Goal: Task Accomplishment & Management: Manage account settings

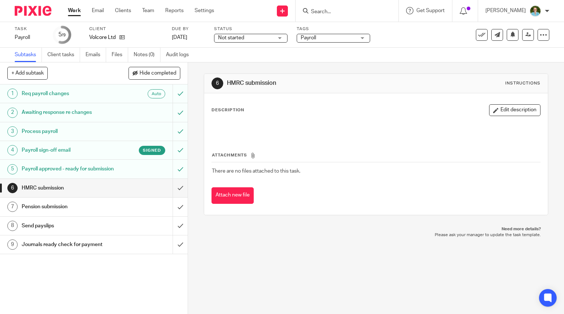
click at [327, 11] on input "Search" at bounding box center [343, 12] width 66 height 7
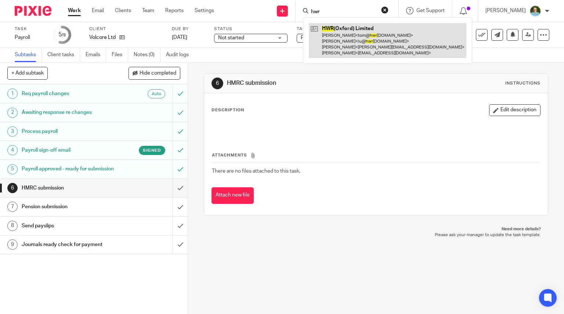
type input "hwr"
click at [336, 32] on link at bounding box center [387, 40] width 157 height 35
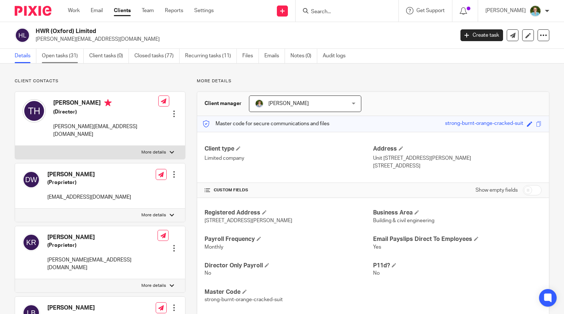
click at [61, 55] on link "Open tasks (31)" at bounding box center [63, 56] width 42 height 14
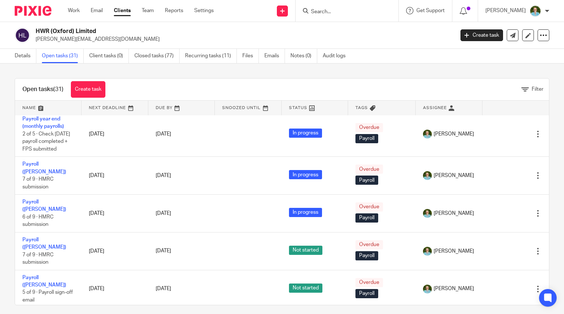
scroll to position [876, 0]
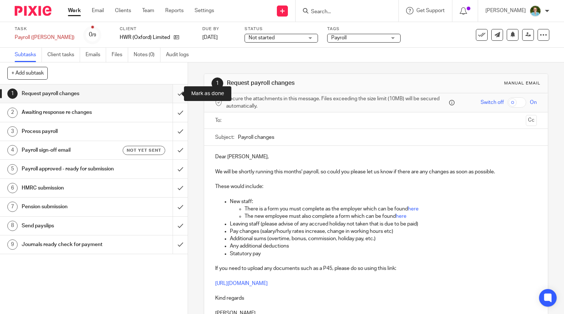
click at [170, 97] on input "submit" at bounding box center [94, 93] width 188 height 18
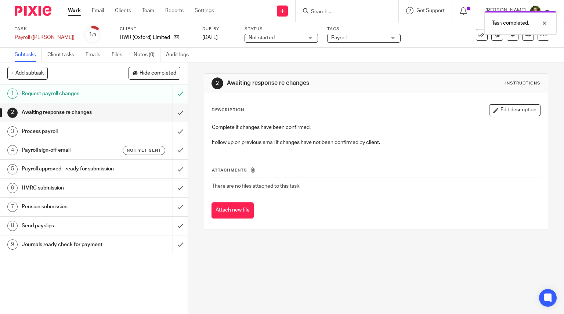
click at [203, 31] on label "Due by" at bounding box center [218, 29] width 33 height 6
click at [202, 39] on link "[DATE]" at bounding box center [218, 38] width 33 height 8
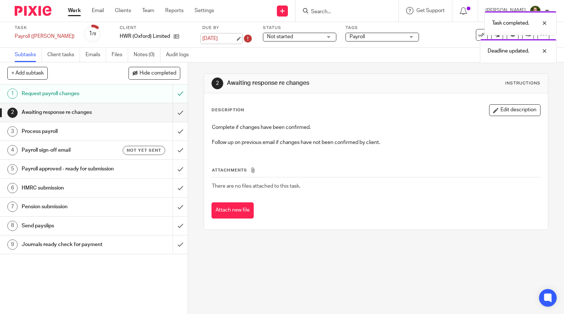
click at [202, 41] on link "23 Sep 2025" at bounding box center [218, 39] width 33 height 8
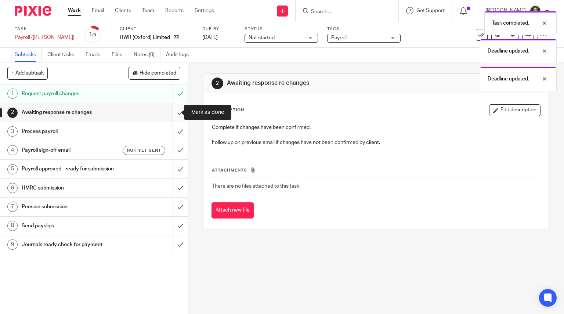
click at [175, 108] on input "submit" at bounding box center [94, 112] width 188 height 18
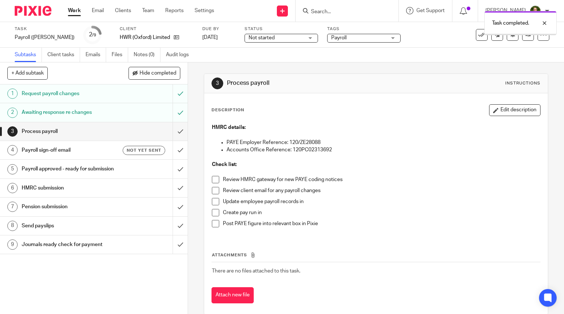
click at [217, 183] on li "Review HMRC gateway for new PAYE coding notices" at bounding box center [376, 181] width 328 height 11
click at [214, 193] on span at bounding box center [215, 190] width 7 height 7
click at [212, 179] on span at bounding box center [215, 179] width 7 height 7
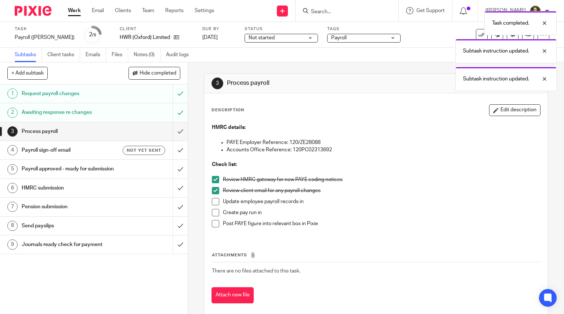
click at [214, 201] on span at bounding box center [215, 201] width 7 height 7
drag, startPoint x: 213, startPoint y: 211, endPoint x: 200, endPoint y: 174, distance: 39.6
click at [213, 212] on span at bounding box center [215, 212] width 7 height 7
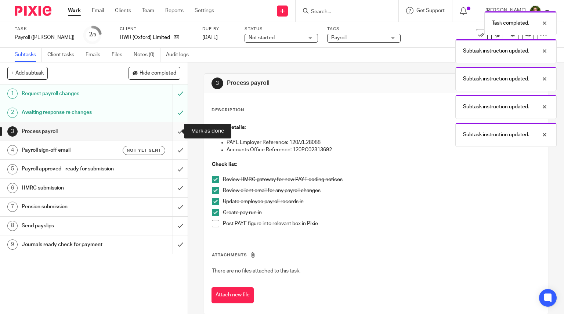
click at [173, 130] on input "submit" at bounding box center [94, 131] width 188 height 18
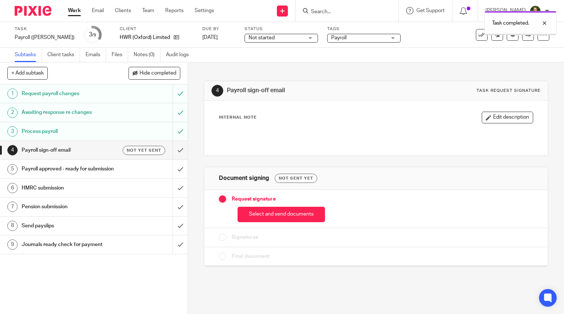
click at [248, 214] on button "Select and send documents" at bounding box center [280, 215] width 87 height 16
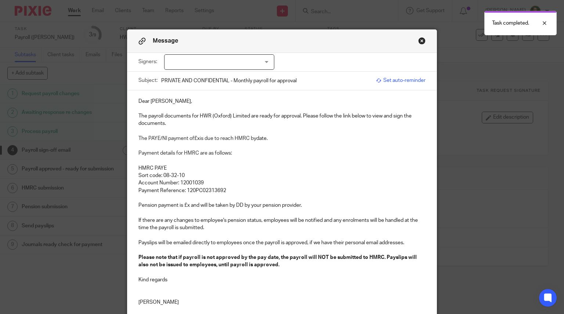
click at [226, 61] on div at bounding box center [219, 61] width 110 height 15
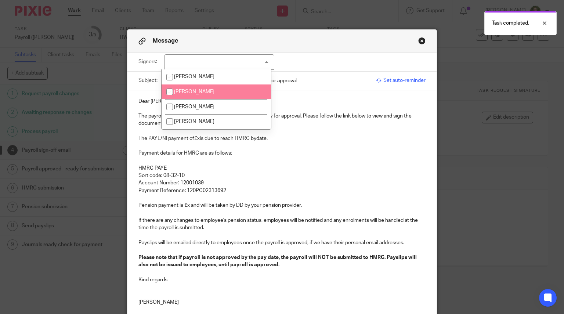
click at [208, 89] on li "Lisa Bowler" at bounding box center [215, 91] width 109 height 15
checkbox input "true"
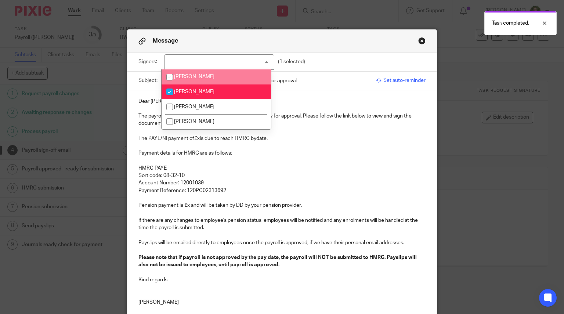
click at [207, 76] on li "Tom Howdill" at bounding box center [215, 76] width 109 height 15
checkbox input "true"
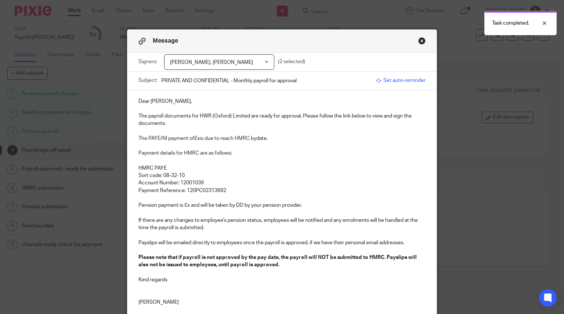
click at [164, 185] on p "Account Number: 12001039" at bounding box center [281, 182] width 287 height 7
drag, startPoint x: 173, startPoint y: 103, endPoint x: 126, endPoint y: 101, distance: 47.0
click at [127, 101] on div "Dear Tom, The payroll documents for HWR (Oxford) Limited are ready for approval…" at bounding box center [281, 200] width 309 height 221
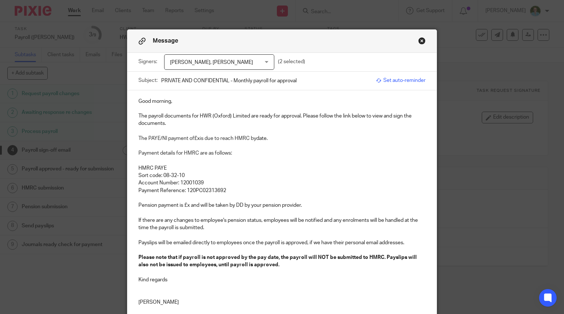
click at [146, 117] on p "The payroll documents for HWR (Oxford) Limited are ready for approval. Please f…" at bounding box center [281, 119] width 287 height 15
click at [200, 137] on span "is due to reach HMRC by" at bounding box center [228, 138] width 57 height 5
drag, startPoint x: 293, startPoint y: 140, endPoint x: 274, endPoint y: 140, distance: 18.4
click at [274, 140] on p "The PAYE/NI payment of £6,970.31 is due to reach HMRC by date." at bounding box center [281, 138] width 287 height 7
click at [229, 194] on p at bounding box center [281, 197] width 287 height 7
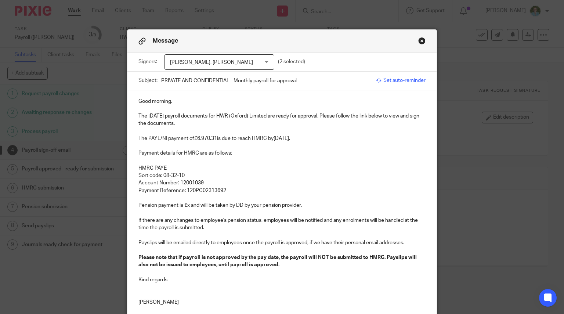
click at [228, 191] on p "Payment Reference: 120PC02313692" at bounding box center [281, 190] width 287 height 7
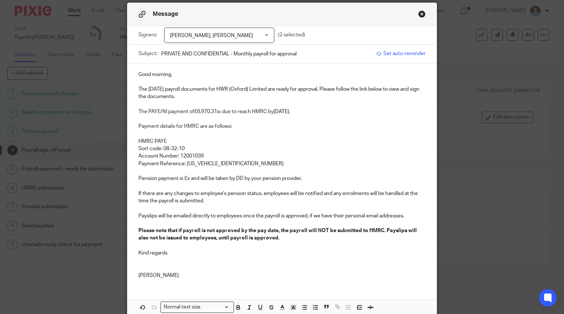
scroll to position [73, 0]
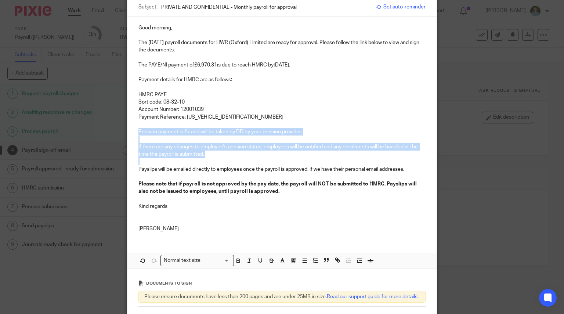
drag, startPoint x: 209, startPoint y: 157, endPoint x: 132, endPoint y: 129, distance: 82.2
click at [132, 129] on div "Good morning, The September 2025 payroll documents for HWR (Oxford) Limited are…" at bounding box center [281, 127] width 309 height 221
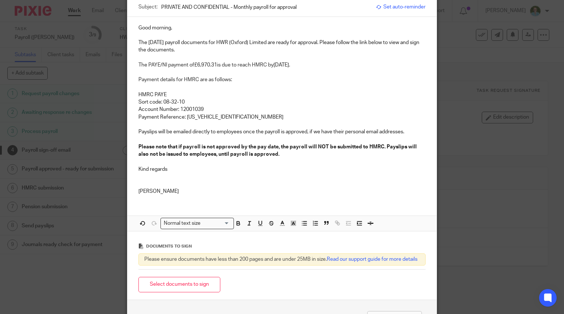
click at [269, 196] on div "Good morning, The September 2025 payroll documents for HWR (Oxford) Limited are…" at bounding box center [281, 109] width 309 height 184
click at [132, 130] on div "Good morning, The September 2025 payroll documents for HWR (Oxford) Limited are…" at bounding box center [281, 109] width 309 height 184
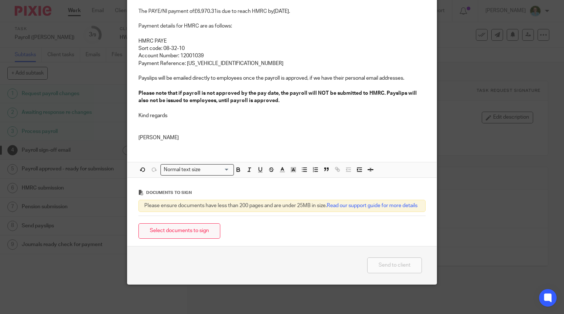
scroll to position [132, 0]
click at [191, 232] on button "Select documents to sign" at bounding box center [179, 231] width 82 height 16
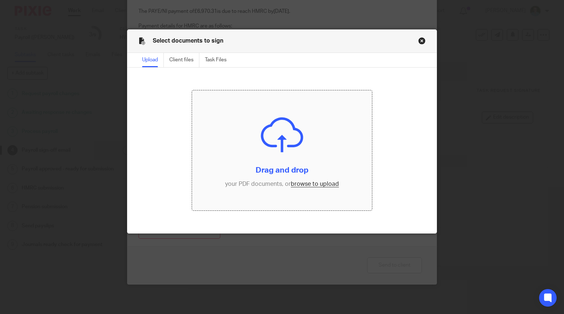
click at [266, 146] on input "file" at bounding box center [282, 150] width 180 height 120
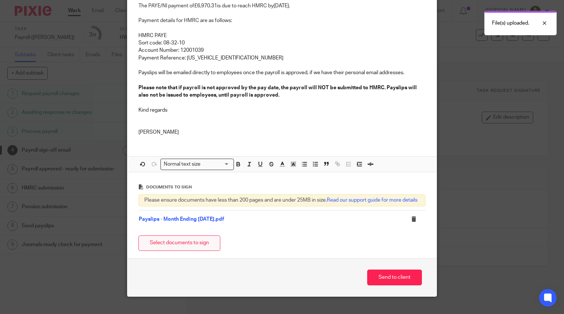
click at [182, 250] on button "Select documents to sign" at bounding box center [179, 243] width 82 height 16
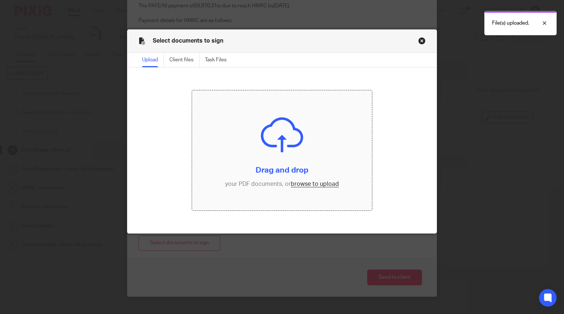
click at [289, 123] on input "file" at bounding box center [282, 150] width 180 height 120
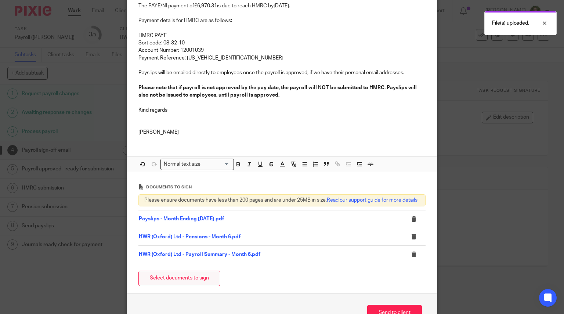
click at [193, 279] on button "Select documents to sign" at bounding box center [179, 278] width 82 height 16
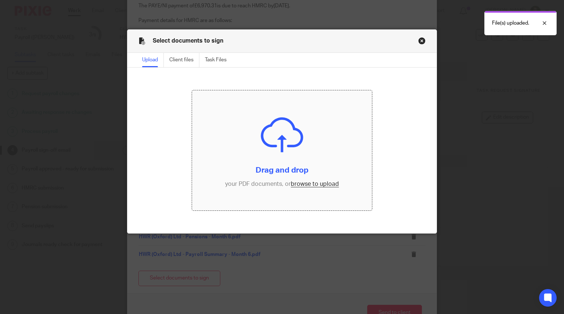
click at [303, 144] on input "file" at bounding box center [282, 150] width 180 height 120
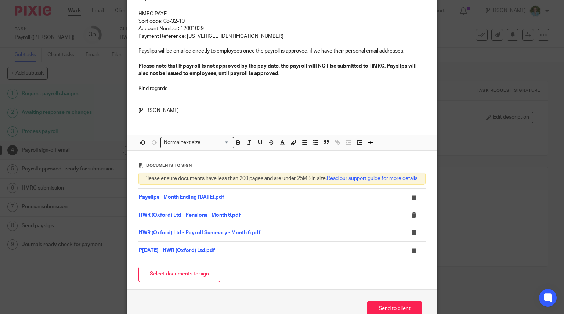
scroll to position [203, 0]
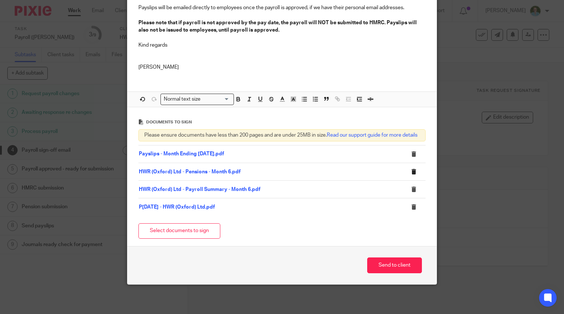
click at [414, 171] on button at bounding box center [416, 172] width 11 height 6
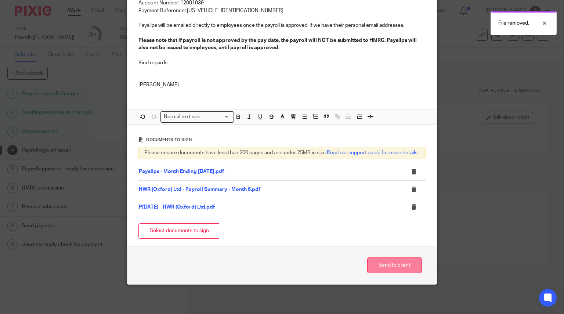
click at [378, 259] on button "Send to client" at bounding box center [394, 265] width 55 height 16
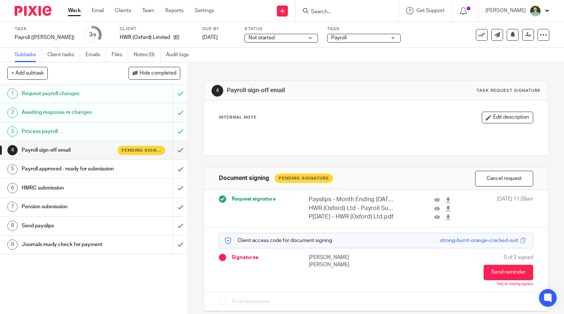
click at [338, 12] on input "Search" at bounding box center [343, 12] width 66 height 7
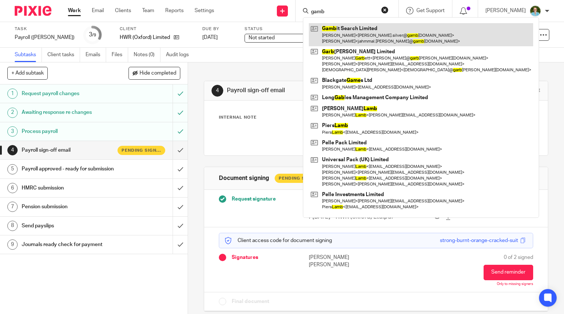
type input "gamb"
click at [366, 39] on link at bounding box center [421, 34] width 224 height 23
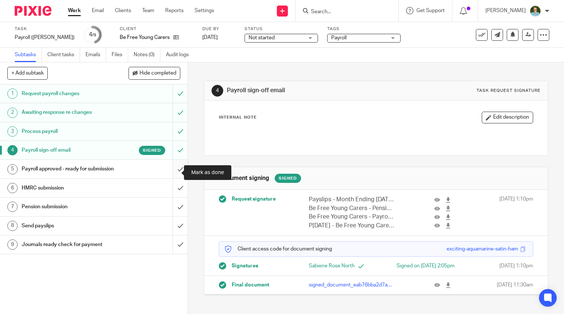
click at [173, 172] on input "submit" at bounding box center [94, 169] width 188 height 18
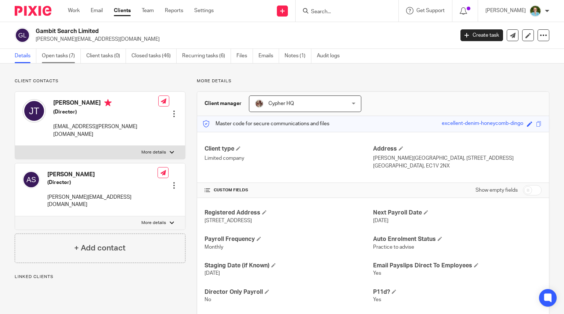
click at [65, 52] on link "Open tasks (7)" at bounding box center [61, 56] width 39 height 14
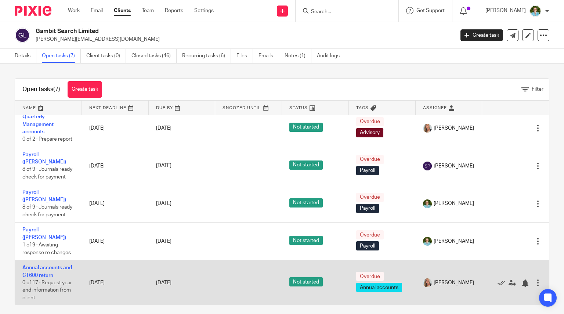
scroll to position [5, 0]
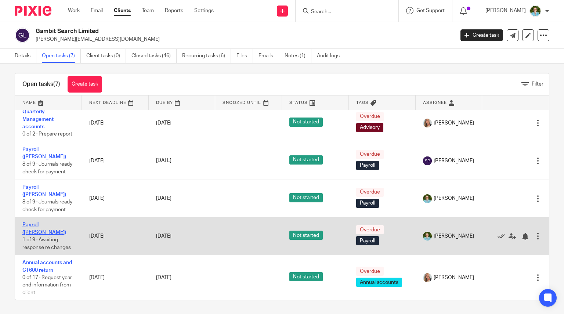
click at [47, 230] on link "Payroll ([PERSON_NAME])" at bounding box center [44, 228] width 44 height 12
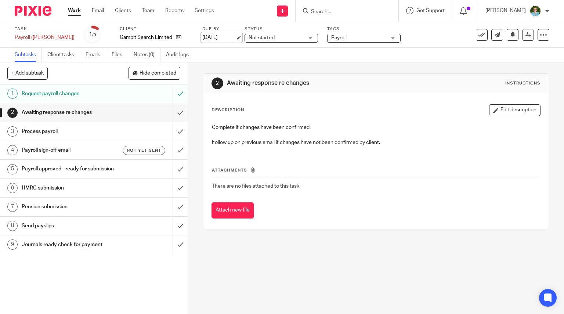
click at [202, 37] on link "[DATE]" at bounding box center [218, 38] width 33 height 8
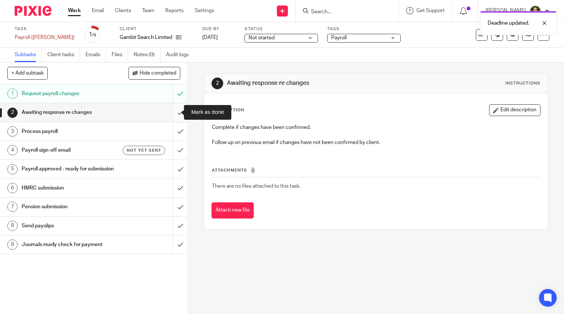
click at [174, 113] on input "submit" at bounding box center [94, 112] width 188 height 18
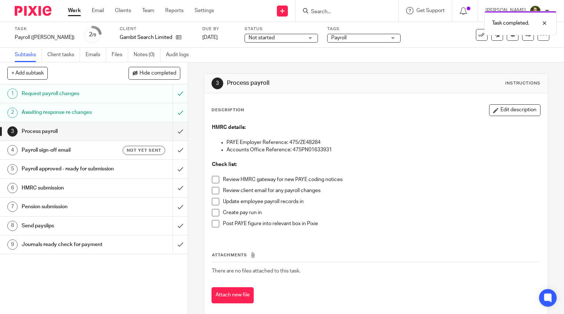
click at [214, 178] on span at bounding box center [215, 179] width 7 height 7
click at [214, 191] on span at bounding box center [215, 190] width 7 height 7
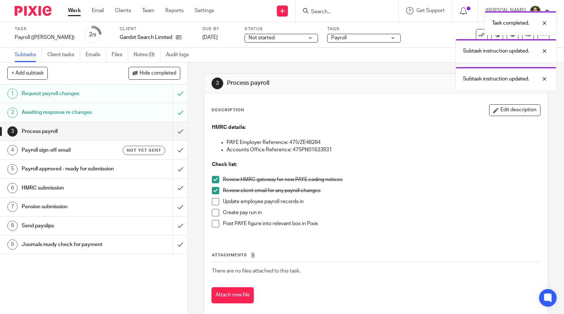
click at [216, 201] on span at bounding box center [215, 201] width 7 height 7
click at [213, 211] on span at bounding box center [215, 212] width 7 height 7
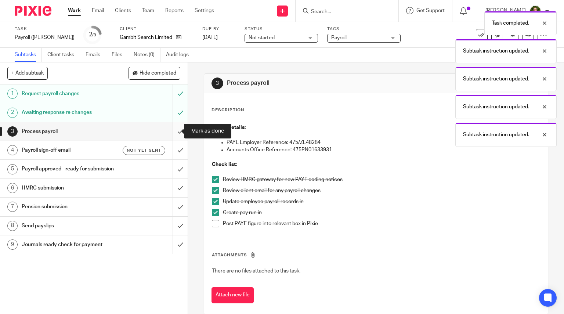
click at [174, 131] on input "submit" at bounding box center [94, 131] width 188 height 18
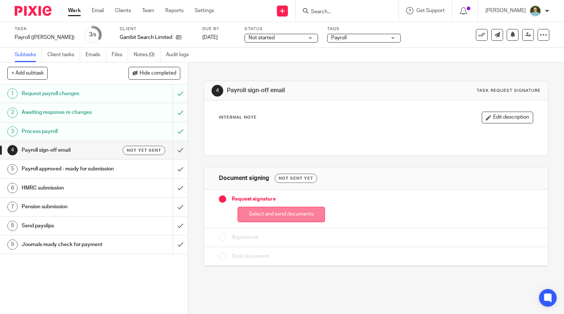
click at [251, 218] on button "Select and send documents" at bounding box center [280, 215] width 87 height 16
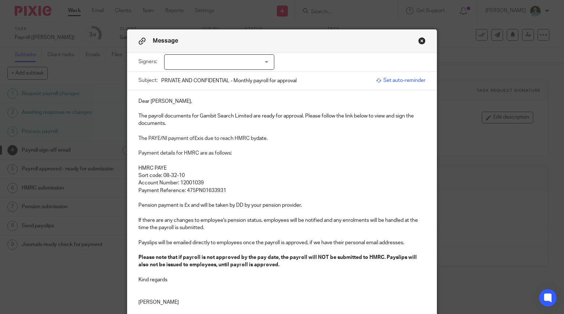
click at [210, 63] on div at bounding box center [219, 61] width 110 height 15
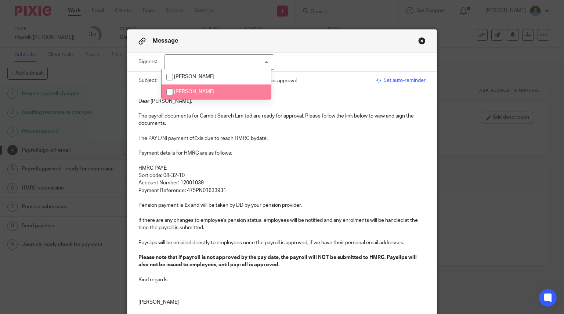
click at [205, 90] on span "[PERSON_NAME]" at bounding box center [194, 91] width 40 height 5
checkbox input "true"
click at [145, 116] on p "The payroll documents for Gambit Search Limited are ready for approval. Please …" at bounding box center [281, 119] width 287 height 15
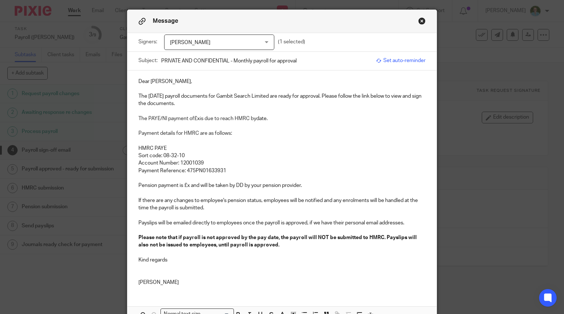
scroll to position [37, 0]
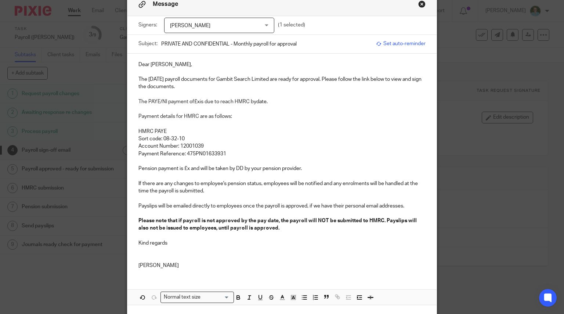
click at [197, 103] on p "The PAYE/NI payment of £x is due to reach HMRC by date." at bounding box center [281, 101] width 287 height 7
drag, startPoint x: 305, startPoint y: 104, endPoint x: 275, endPoint y: 102, distance: 30.5
click at [275, 102] on p "The PAYE/NI payment of £5,236.78 is due to reach HMRC by date." at bounding box center [281, 101] width 287 height 7
click at [289, 132] on p "HMRC PAYE" at bounding box center [281, 131] width 287 height 7
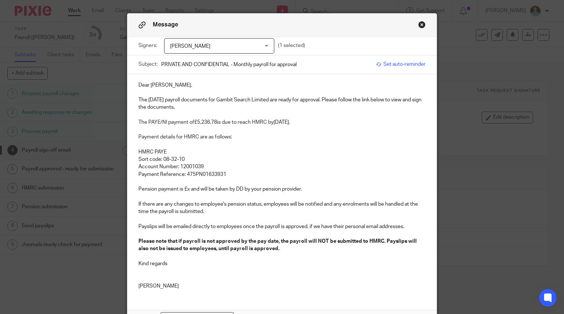
scroll to position [0, 0]
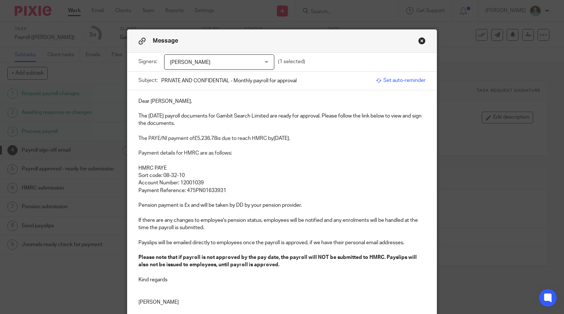
click at [230, 194] on p at bounding box center [281, 197] width 287 height 7
click at [231, 188] on p "Payment Reference: 475PN01633931" at bounding box center [281, 190] width 287 height 7
click at [220, 170] on p "HMRC PAYE" at bounding box center [281, 167] width 287 height 7
click at [185, 204] on p "Pension payment is £x and will be taken by DD by your pension provider." at bounding box center [281, 204] width 287 height 7
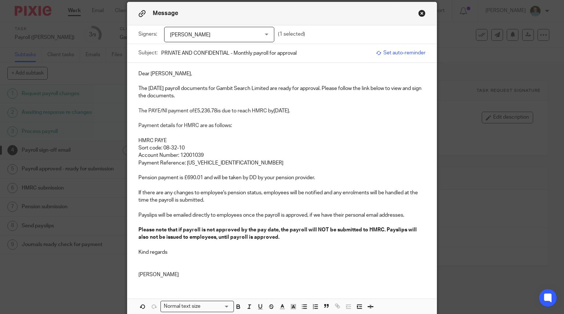
scroll to position [37, 0]
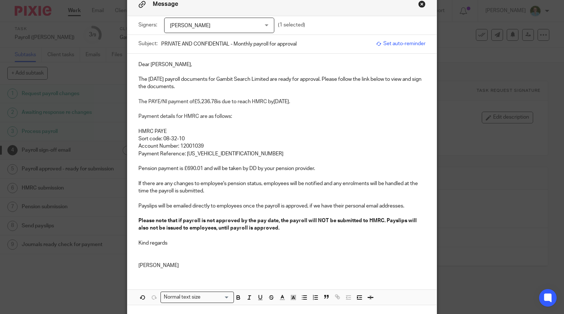
click at [209, 237] on p at bounding box center [281, 235] width 287 height 7
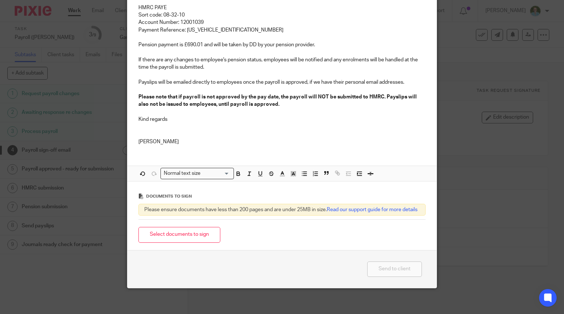
scroll to position [170, 0]
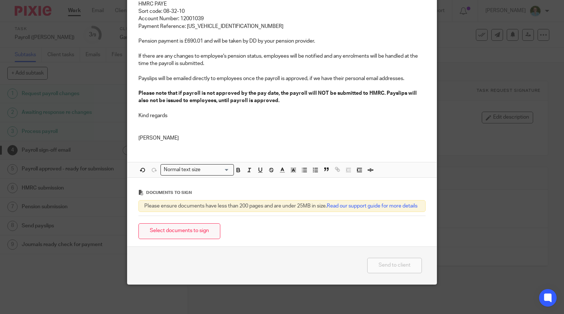
click at [202, 233] on button "Select documents to sign" at bounding box center [179, 231] width 82 height 16
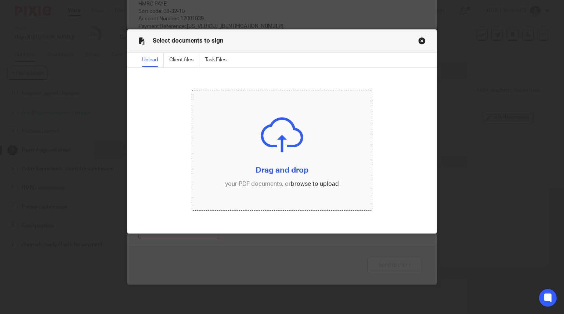
click at [256, 157] on input "file" at bounding box center [282, 150] width 180 height 120
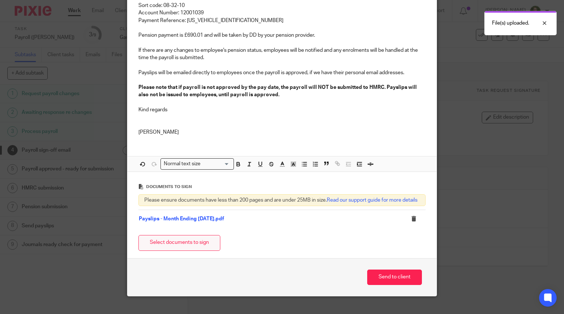
click at [170, 251] on button "Select documents to sign" at bounding box center [179, 243] width 82 height 16
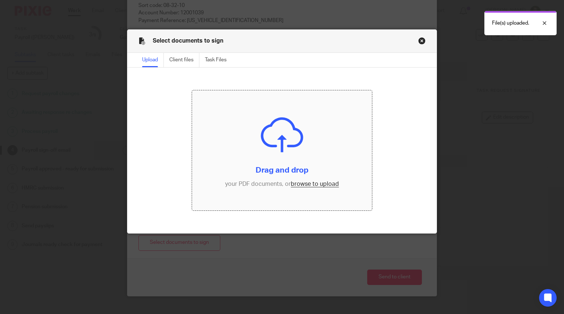
click at [250, 177] on input "file" at bounding box center [282, 150] width 180 height 120
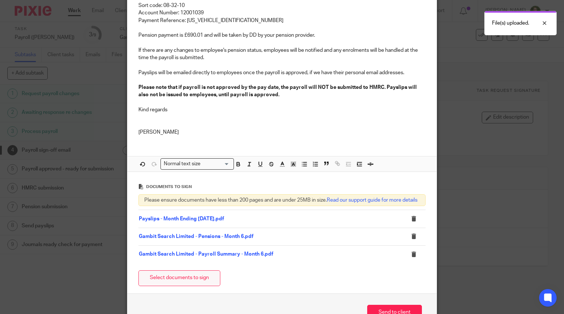
click at [196, 283] on button "Select documents to sign" at bounding box center [179, 278] width 82 height 16
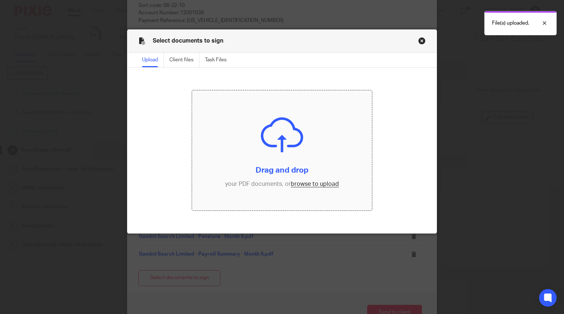
click at [254, 184] on input "file" at bounding box center [282, 150] width 180 height 120
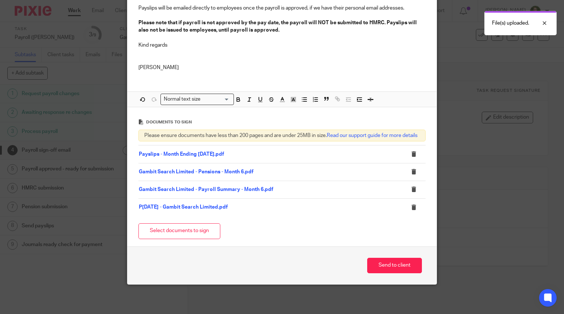
scroll to position [240, 0]
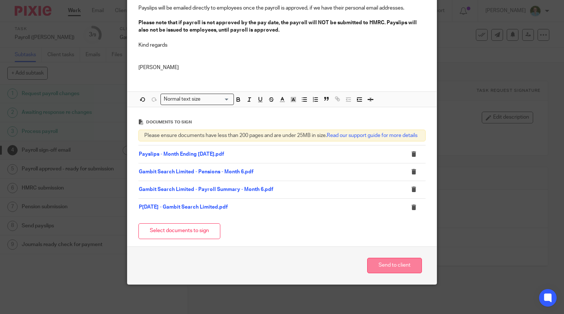
click at [393, 267] on button "Send to client" at bounding box center [394, 266] width 55 height 16
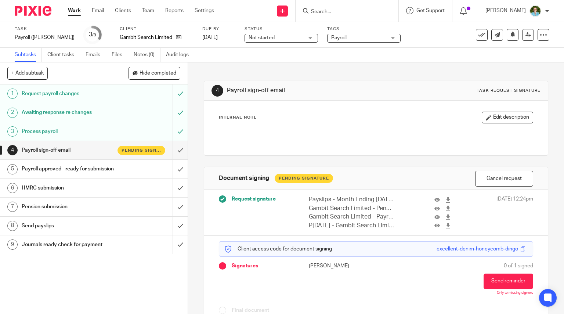
click at [28, 12] on img at bounding box center [33, 11] width 37 height 10
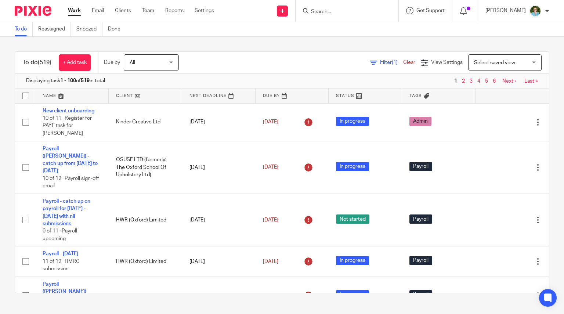
click at [344, 11] on input "Search" at bounding box center [343, 12] width 66 height 7
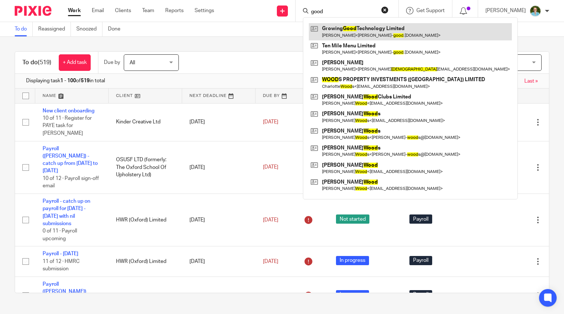
type input "good"
click at [348, 24] on link at bounding box center [410, 31] width 203 height 17
click at [348, 32] on link at bounding box center [410, 31] width 203 height 17
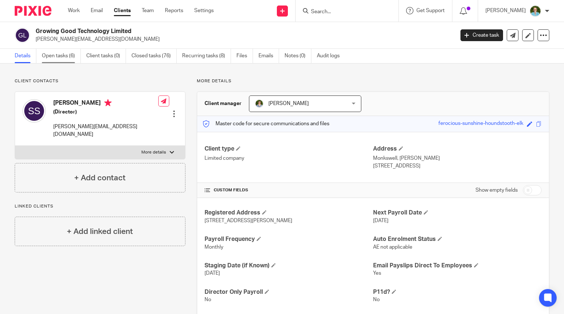
click at [52, 56] on link "Open tasks (6)" at bounding box center [61, 56] width 39 height 14
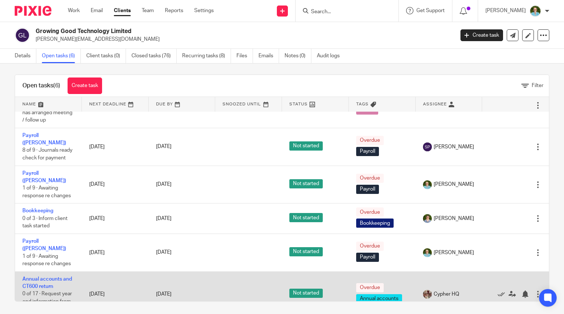
scroll to position [5, 0]
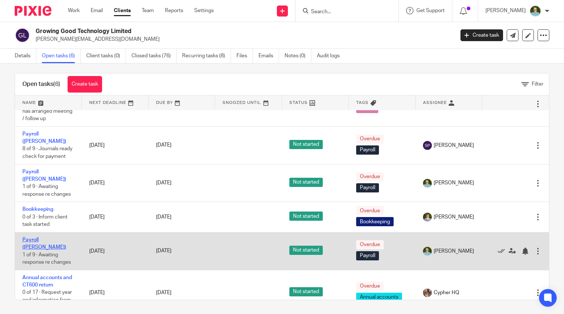
click at [38, 237] on link "Payroll ([PERSON_NAME])" at bounding box center [44, 243] width 44 height 12
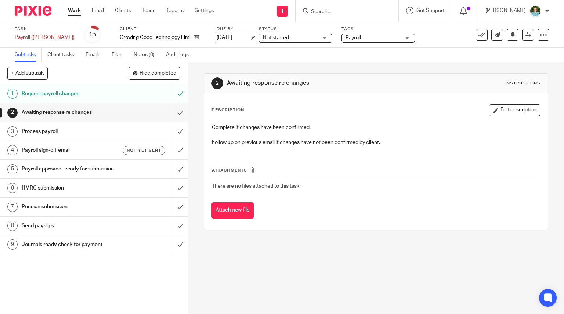
click at [217, 39] on link "[DATE]" at bounding box center [233, 38] width 33 height 8
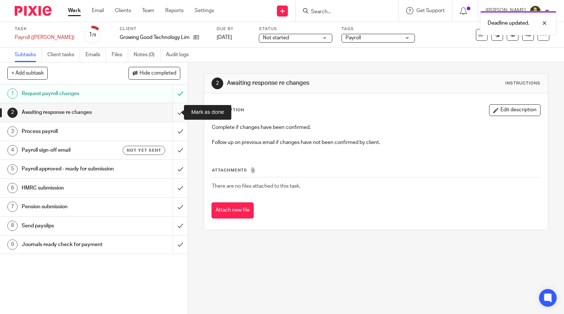
click at [172, 111] on input "submit" at bounding box center [94, 112] width 188 height 18
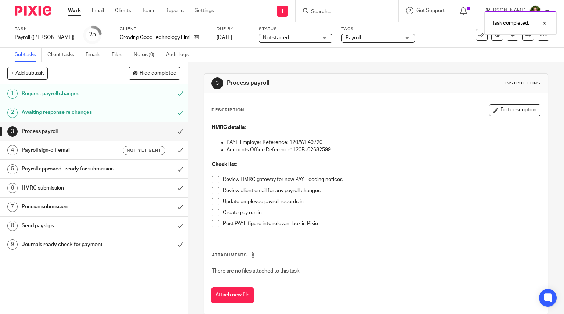
click at [212, 178] on span at bounding box center [215, 179] width 7 height 7
click at [212, 192] on span at bounding box center [215, 190] width 7 height 7
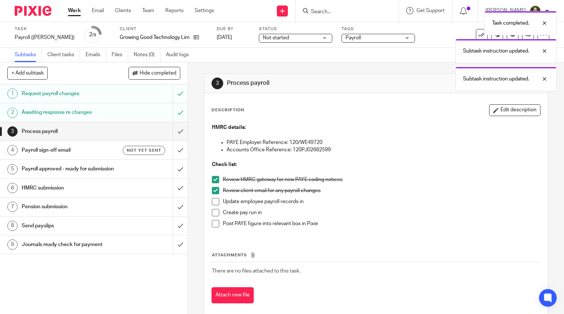
click at [212, 200] on span at bounding box center [215, 201] width 7 height 7
click at [212, 211] on span at bounding box center [215, 212] width 7 height 7
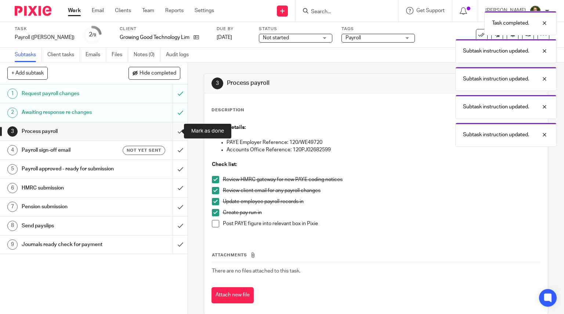
click at [177, 129] on input "submit" at bounding box center [94, 131] width 188 height 18
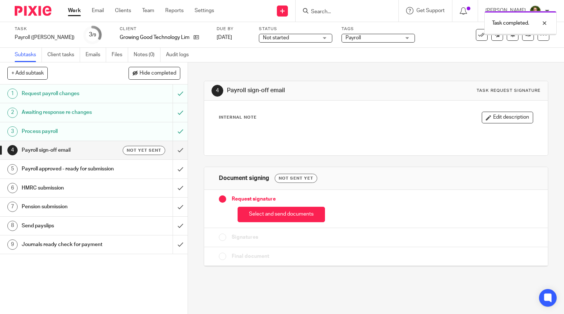
click at [291, 213] on button "Select and send documents" at bounding box center [280, 215] width 87 height 16
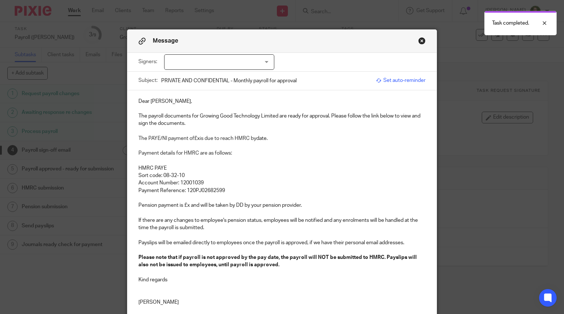
click at [246, 62] on div at bounding box center [219, 61] width 110 height 15
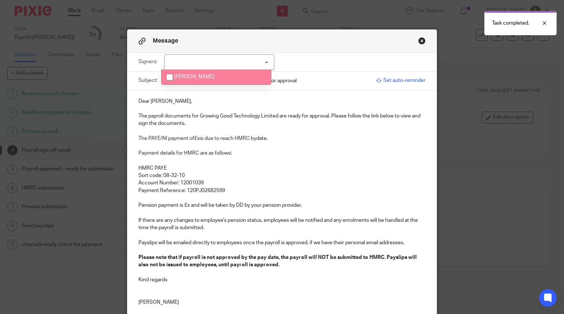
click at [203, 76] on span "[PERSON_NAME]" at bounding box center [194, 76] width 40 height 5
checkbox input "true"
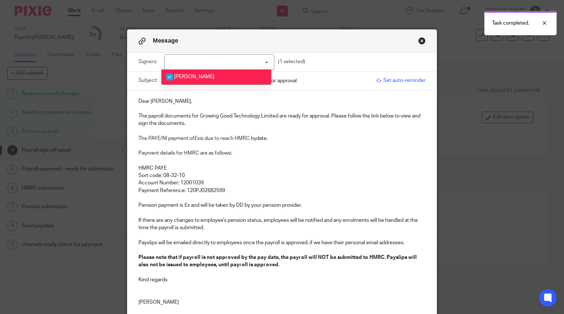
click at [164, 102] on p "Dear [PERSON_NAME]," at bounding box center [281, 101] width 287 height 7
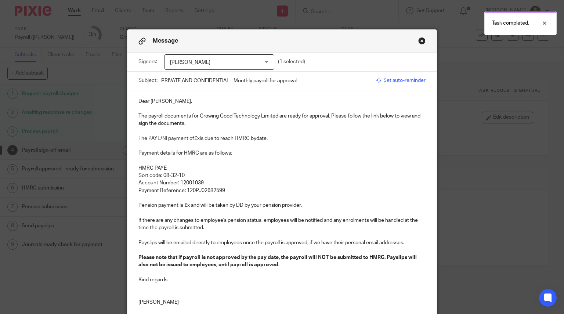
click at [146, 116] on p "The payroll documents for Growing Good Technology Limited are ready for approva…" at bounding box center [281, 119] width 287 height 15
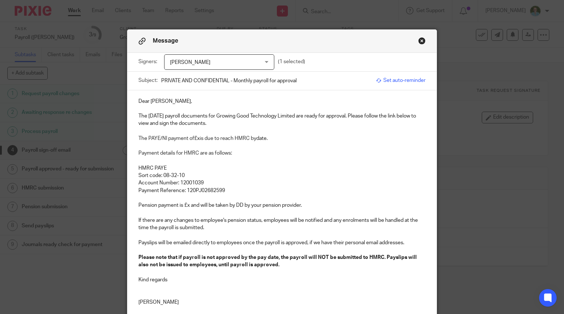
click at [195, 138] on p "The PAYE/NI payment of £x is due to reach HMRC by date." at bounding box center [281, 138] width 287 height 7
drag, startPoint x: 291, startPoint y: 138, endPoint x: 275, endPoint y: 140, distance: 15.9
click at [275, 140] on p "The PAYE/NI payment of £3,374.87 is due to reach HMRC by date." at bounding box center [281, 138] width 287 height 7
click at [246, 189] on p "Payment Reference: 120PJ02682599" at bounding box center [281, 190] width 287 height 7
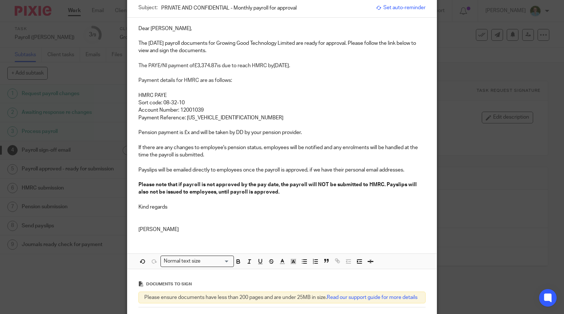
scroll to position [73, 0]
click at [189, 130] on p "Pension payment is £x and will be taken by DD by your pension provider." at bounding box center [281, 131] width 287 height 7
click at [183, 132] on p "Pension payment is £ and will be taken by DD by your pension provider." at bounding box center [281, 131] width 287 height 7
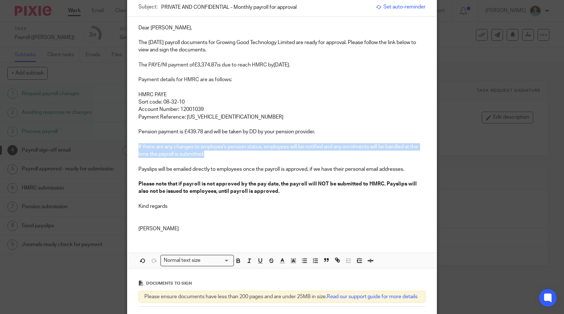
drag, startPoint x: 211, startPoint y: 156, endPoint x: 132, endPoint y: 146, distance: 79.8
click at [132, 146] on div "Dear Steve, The September 2025 payroll documents for Growing Good Technology Li…" at bounding box center [281, 127] width 309 height 221
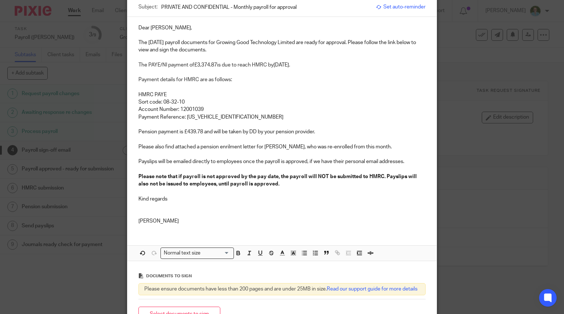
click at [328, 143] on p "Please also find attached a pension enrilment letter for Renee Thomassen, who w…" at bounding box center [281, 146] width 287 height 7
click at [407, 146] on p "Please also find attached a pension enrilment letter for Renee Thomassen, who w…" at bounding box center [281, 146] width 287 height 7
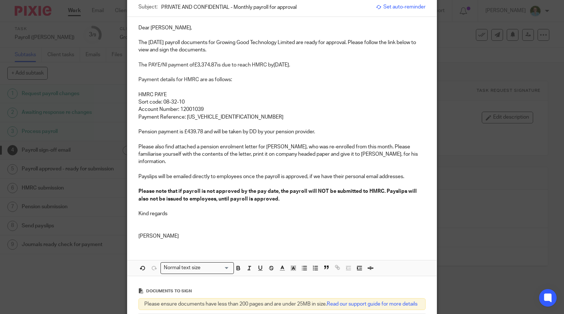
click at [307, 189] on strong "Please note that if payroll is not approved by the pay date, the payroll will N…" at bounding box center [277, 195] width 279 height 12
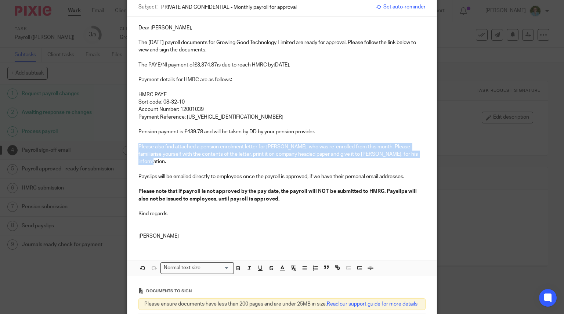
drag, startPoint x: 422, startPoint y: 152, endPoint x: 135, endPoint y: 147, distance: 287.0
click at [138, 147] on p "Please also find attached a pension enrolment letter for Renee Thomassen, who w…" at bounding box center [281, 154] width 287 height 22
click at [235, 265] on icon "button" at bounding box center [238, 268] width 7 height 7
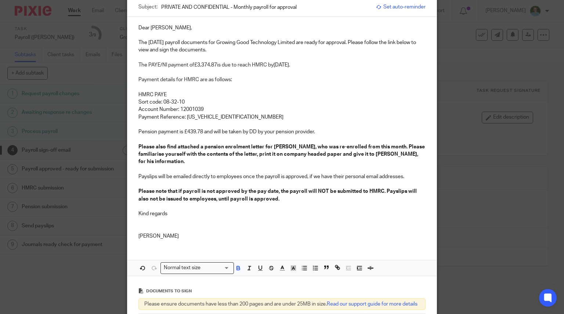
click at [160, 208] on p at bounding box center [281, 206] width 287 height 7
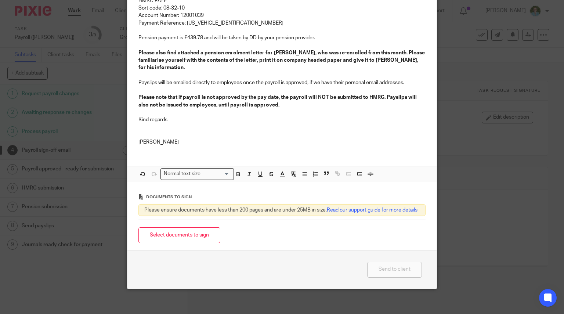
scroll to position [177, 0]
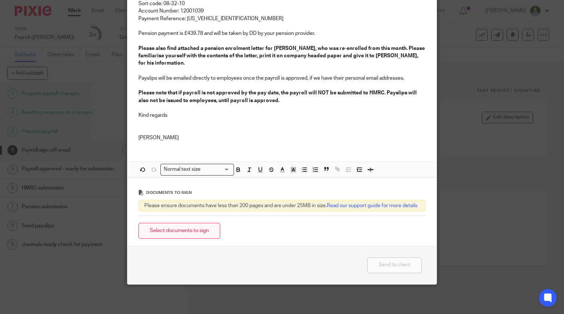
click at [187, 233] on button "Select documents to sign" at bounding box center [179, 231] width 82 height 16
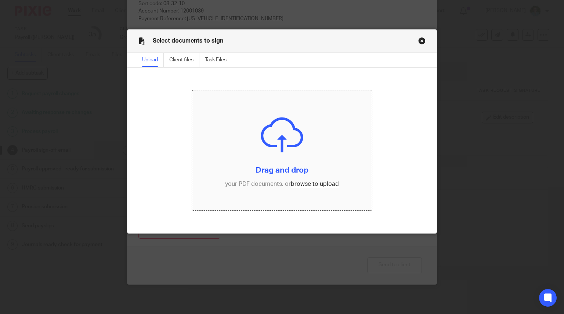
click at [271, 137] on input "file" at bounding box center [282, 150] width 180 height 120
click at [418, 39] on button "Close modal" at bounding box center [421, 40] width 7 height 7
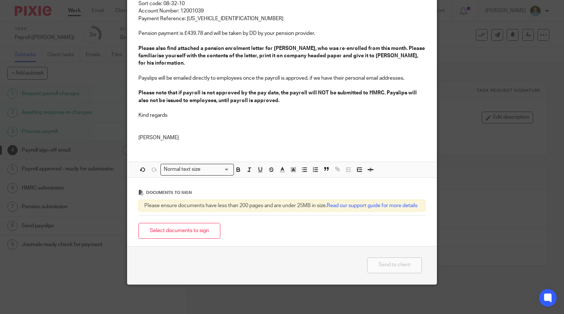
drag, startPoint x: 169, startPoint y: 230, endPoint x: 181, endPoint y: 219, distance: 16.1
click at [170, 230] on button "Select documents to sign" at bounding box center [179, 231] width 82 height 16
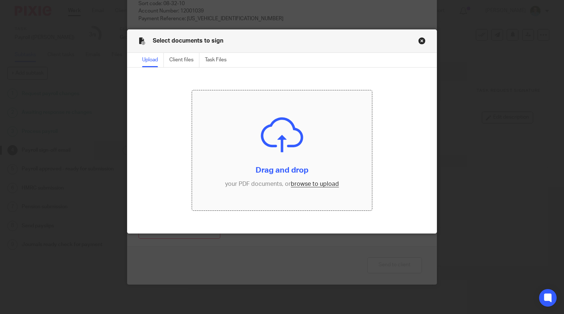
click at [275, 146] on input "file" at bounding box center [282, 150] width 180 height 120
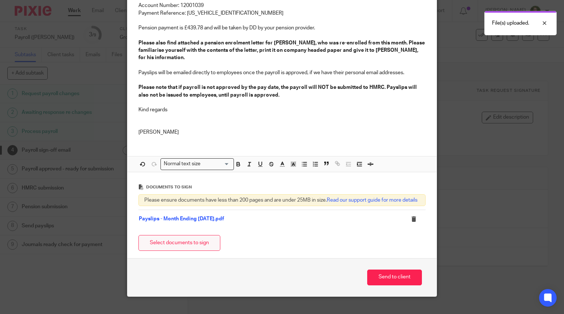
click at [173, 251] on button "Select documents to sign" at bounding box center [179, 243] width 82 height 16
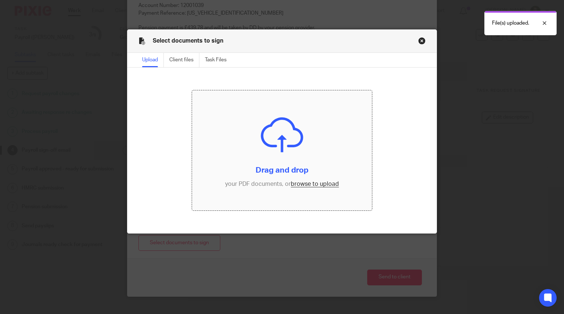
click at [261, 145] on input "file" at bounding box center [282, 150] width 180 height 120
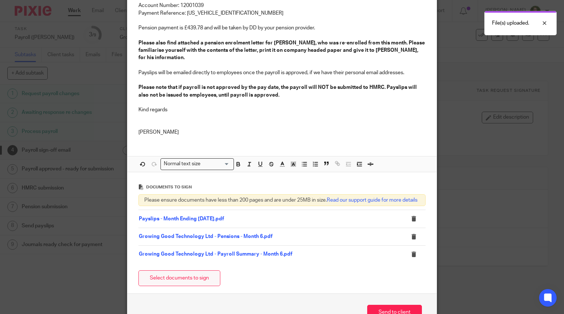
click at [186, 284] on button "Select documents to sign" at bounding box center [179, 278] width 82 height 16
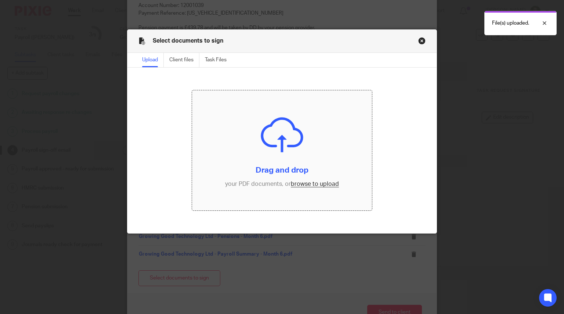
click at [310, 149] on input "file" at bounding box center [282, 150] width 180 height 120
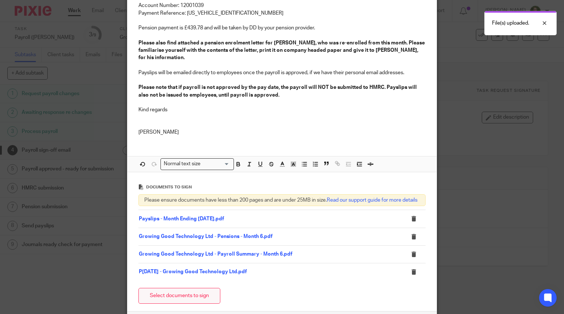
click at [178, 299] on button "Select documents to sign" at bounding box center [179, 296] width 82 height 16
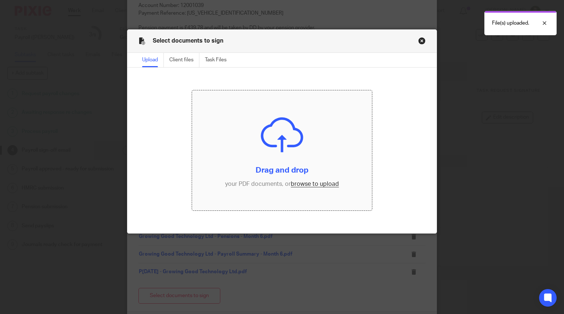
click at [255, 129] on input "file" at bounding box center [282, 150] width 180 height 120
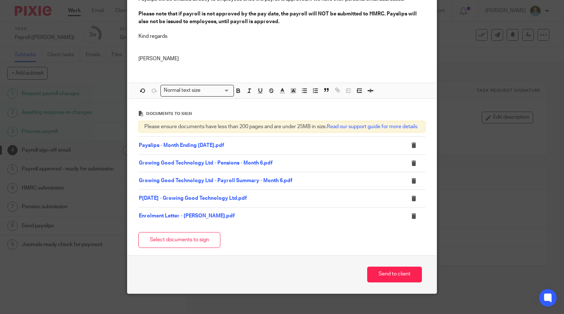
scroll to position [265, 0]
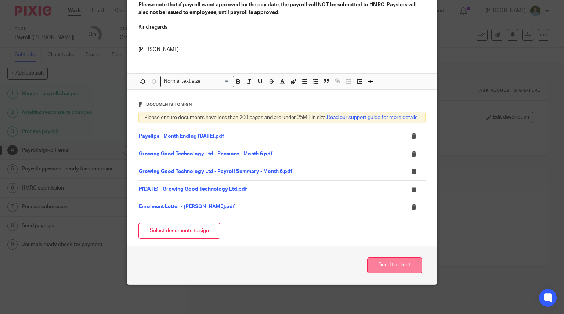
drag, startPoint x: 408, startPoint y: 266, endPoint x: 407, endPoint y: 262, distance: 3.7
click at [408, 266] on button "Send to client" at bounding box center [394, 265] width 55 height 16
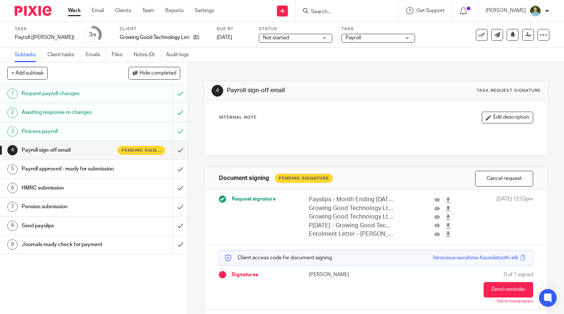
click at [338, 12] on input "Search" at bounding box center [343, 12] width 66 height 7
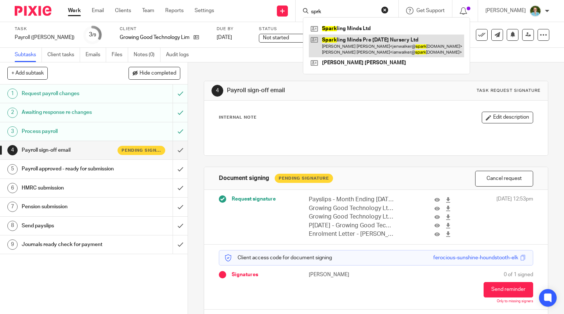
type input "sprk"
click at [341, 45] on link at bounding box center [386, 45] width 155 height 23
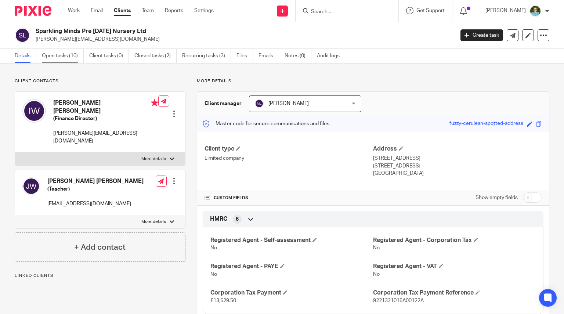
click at [50, 57] on link "Open tasks (10)" at bounding box center [63, 56] width 42 height 14
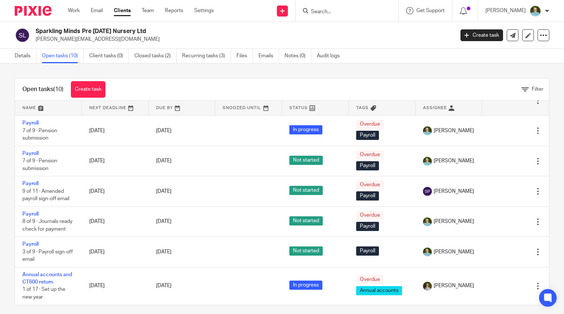
scroll to position [5, 0]
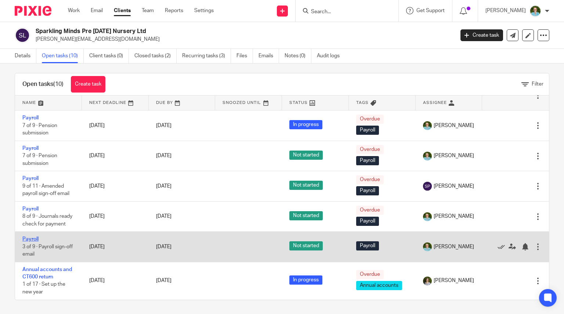
click at [31, 238] on link "Payroll" at bounding box center [30, 238] width 16 height 5
